Goal: Task Accomplishment & Management: Complete application form

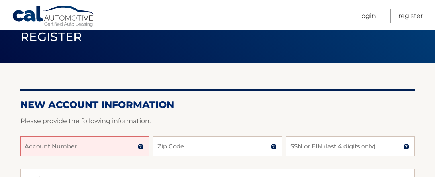
scroll to position [37, 0]
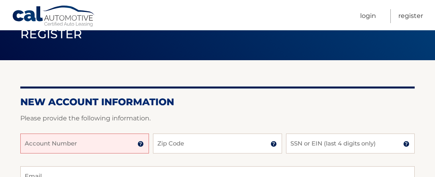
click at [84, 146] on input "Account Number" at bounding box center [84, 143] width 129 height 20
click at [176, 145] on input "Zip Code" at bounding box center [217, 143] width 129 height 20
type input "33067"
click at [321, 146] on input "SSN or EIN (last 4 digits only)" at bounding box center [350, 143] width 129 height 20
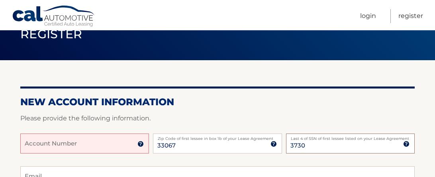
type input "3730"
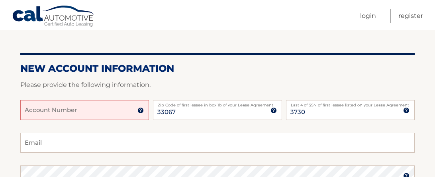
scroll to position [65, 0]
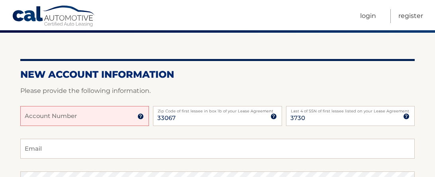
click at [142, 114] on img at bounding box center [140, 116] width 6 height 6
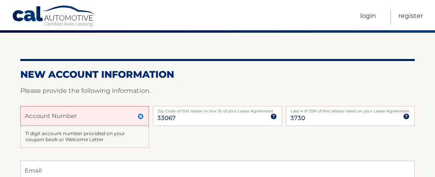
click at [87, 120] on input "Account Number" at bounding box center [84, 116] width 129 height 20
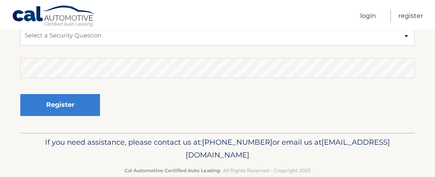
scroll to position [300, 0]
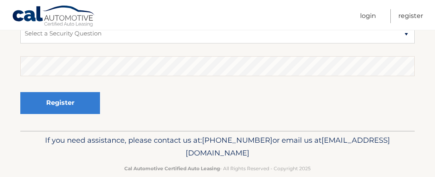
click at [185, 152] on span "[EMAIL_ADDRESS][DOMAIN_NAME]" at bounding box center [287, 146] width 204 height 22
drag, startPoint x: 147, startPoint y: 152, endPoint x: 291, endPoint y: 157, distance: 143.4
click at [291, 157] on p "If you need assistance, please contact us at: [PHONE_NUMBER] or email us at [EM…" at bounding box center [217, 146] width 370 height 25
copy span "[EMAIL_ADDRESS][DOMAIN_NAME]"
